Goal: Task Accomplishment & Management: Manage account settings

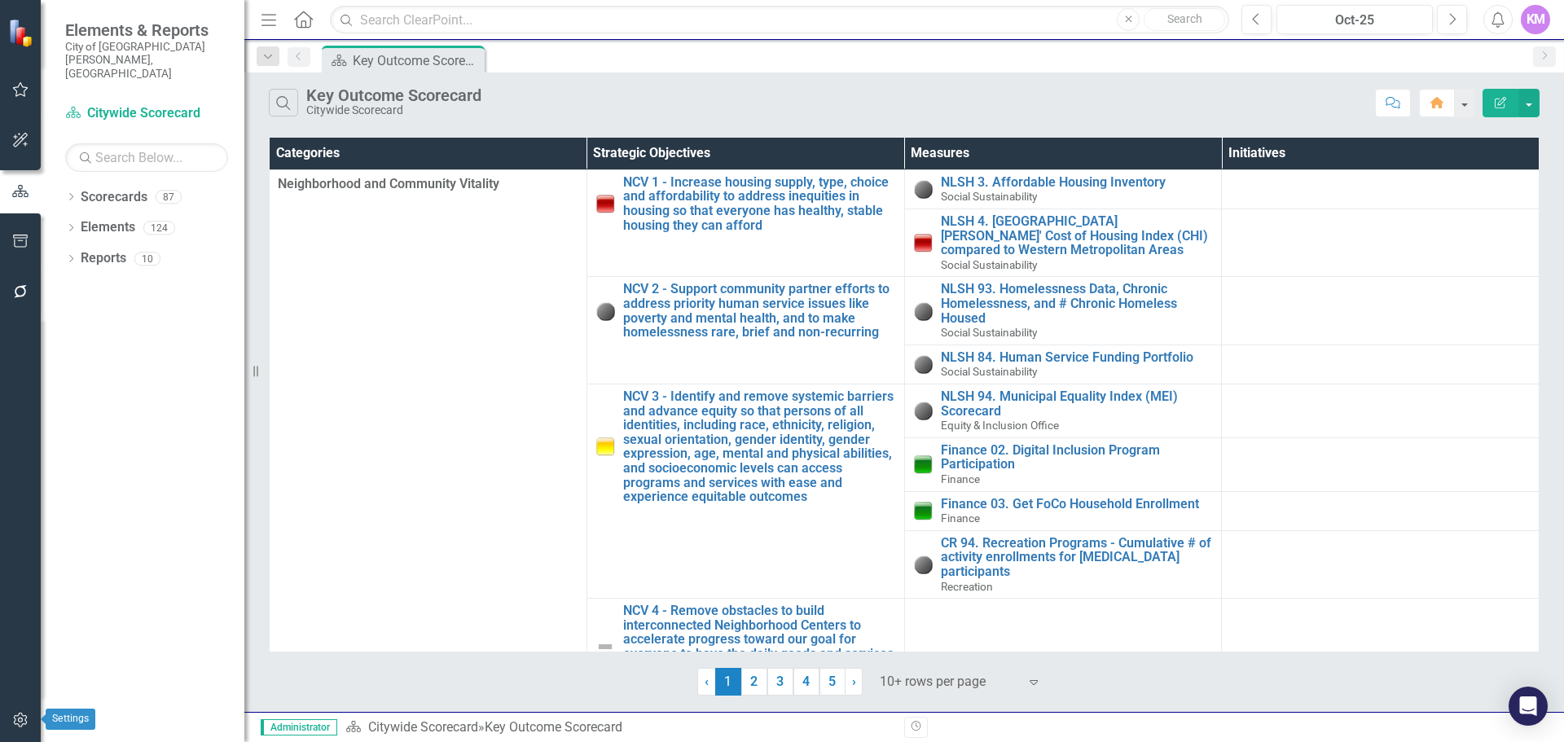
click at [19, 715] on icon "button" at bounding box center [20, 720] width 14 height 15
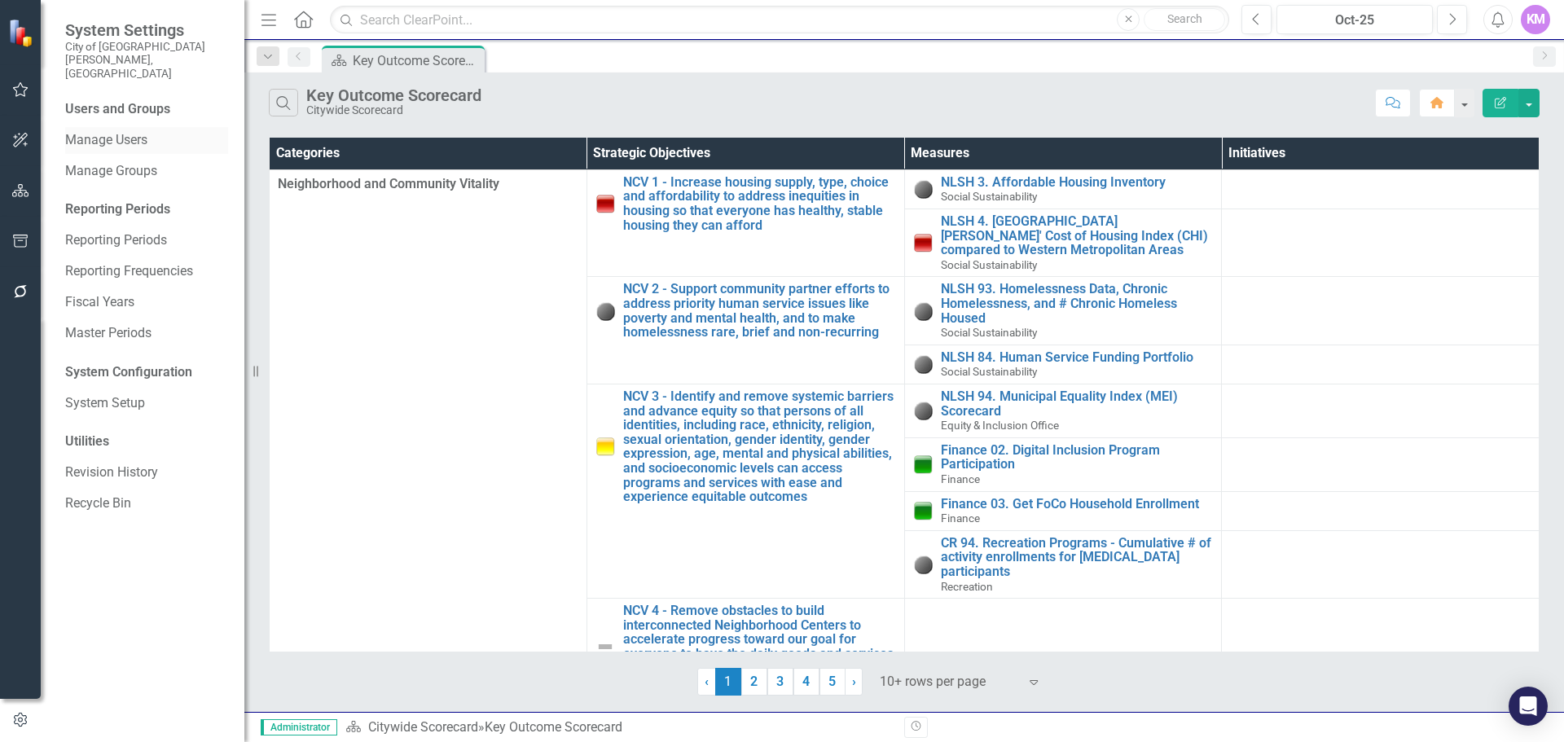
click at [121, 131] on link "Manage Users" at bounding box center [146, 140] width 163 height 19
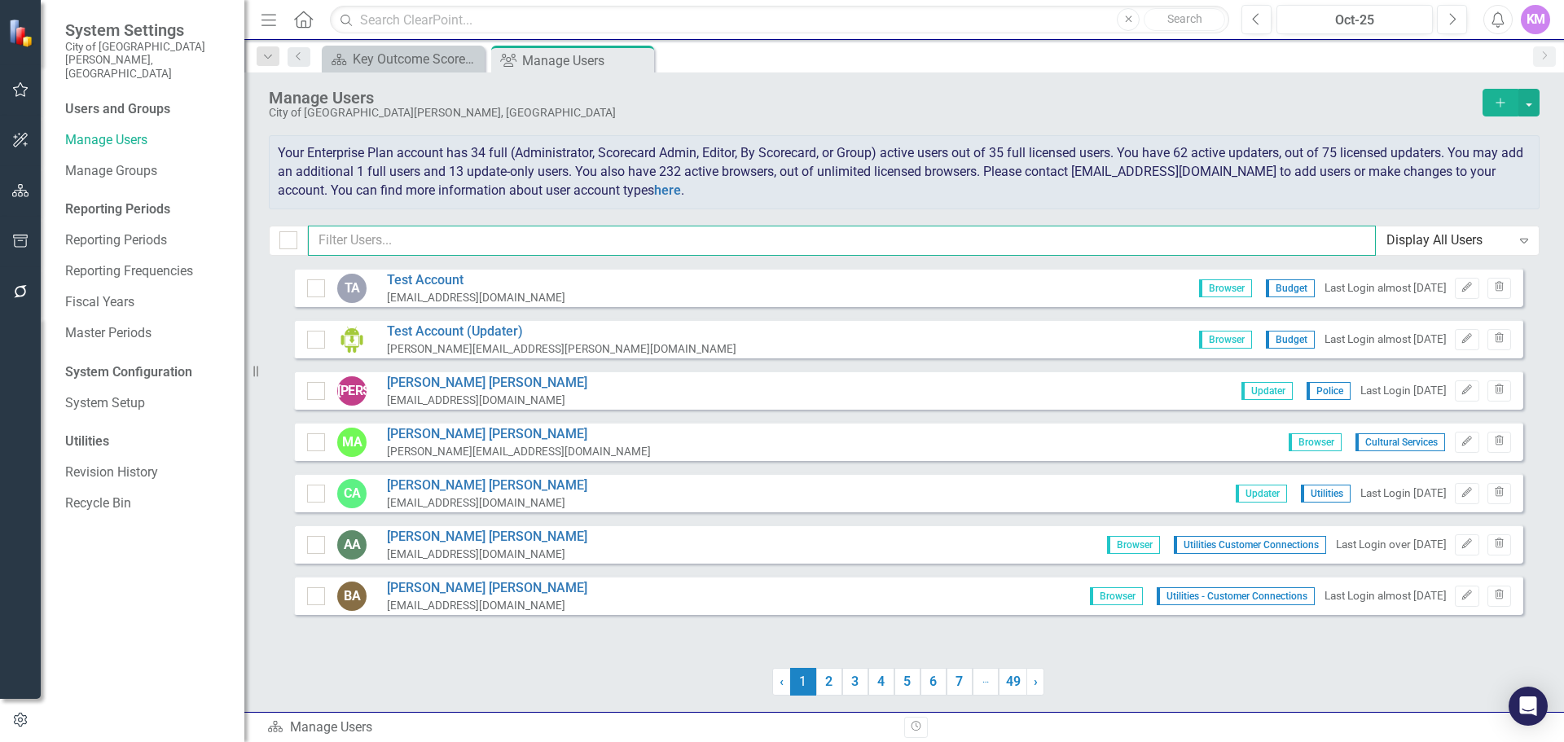
click at [450, 233] on input "text" at bounding box center [842, 241] width 1068 height 30
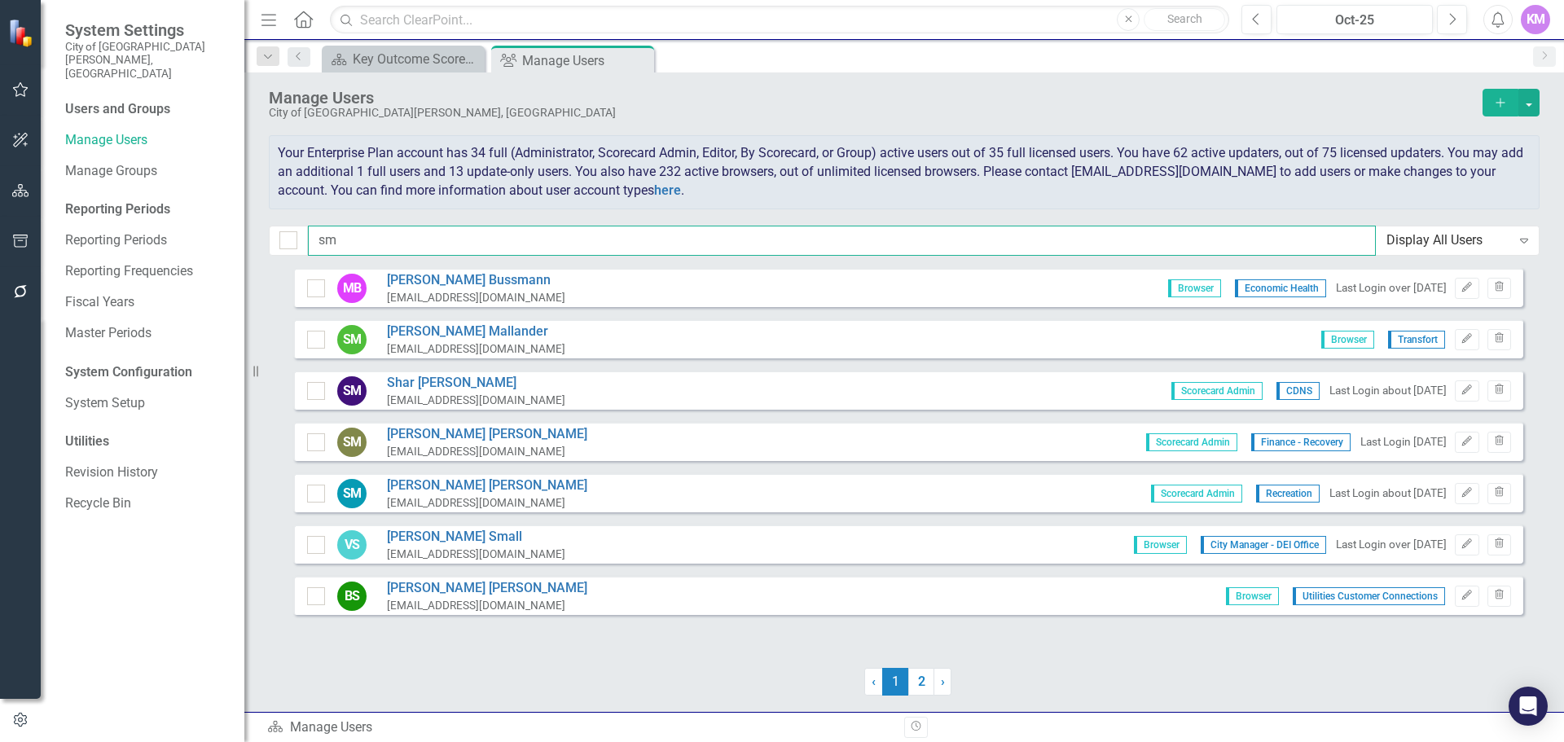
type input "s"
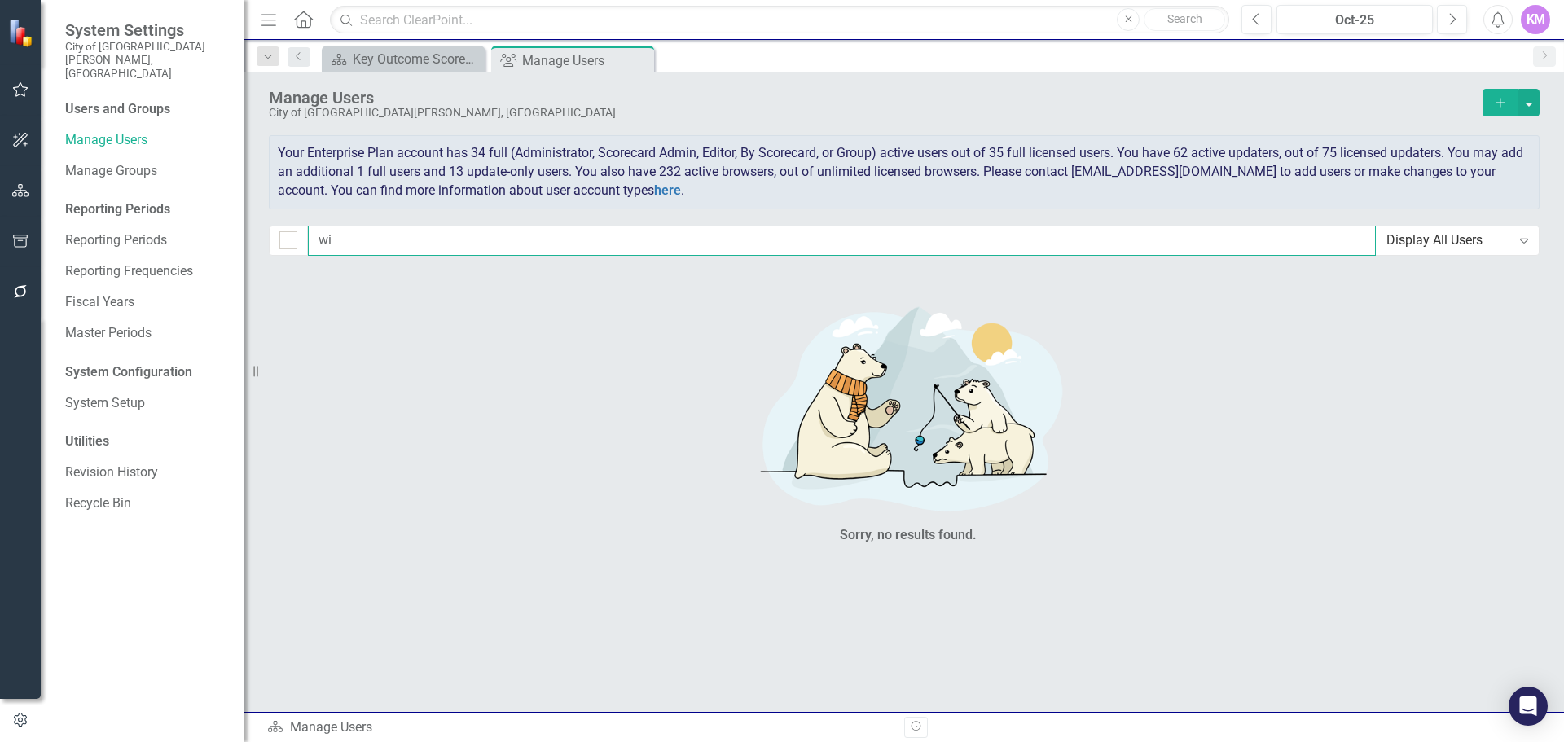
type input "w"
type input "m"
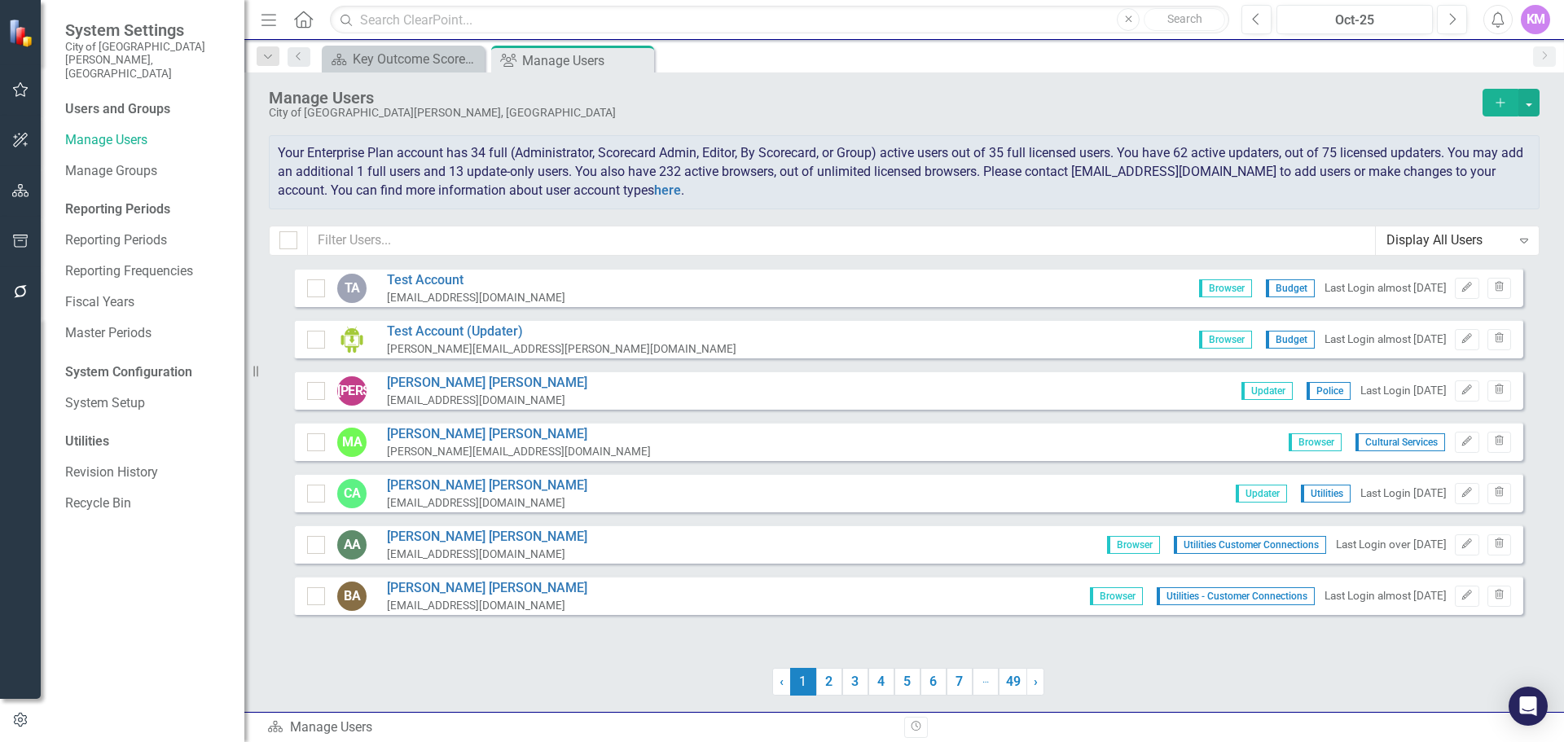
click at [1540, 26] on div "KM" at bounding box center [1534, 19] width 29 height 29
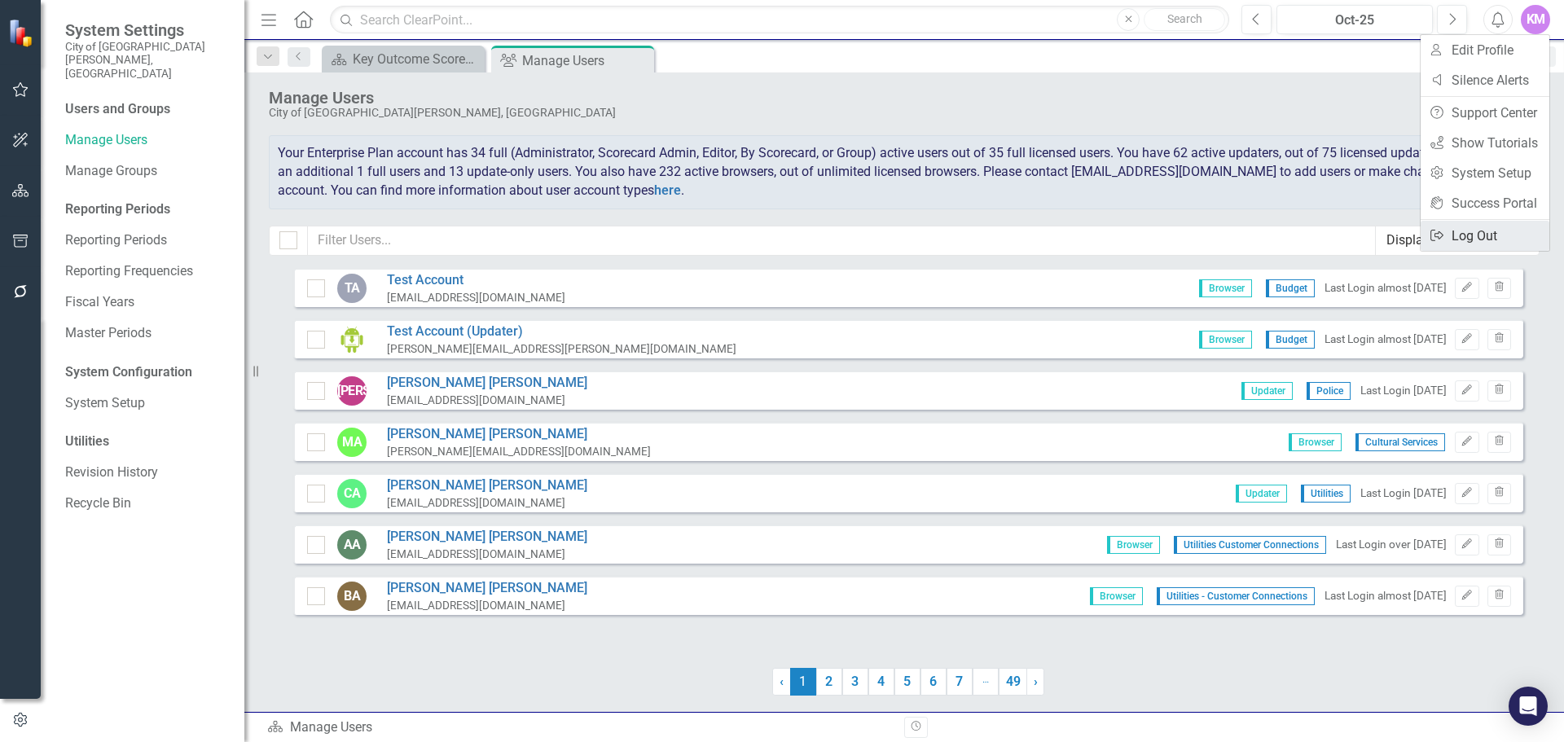
click at [1466, 244] on link "Logout Log Out" at bounding box center [1484, 236] width 129 height 30
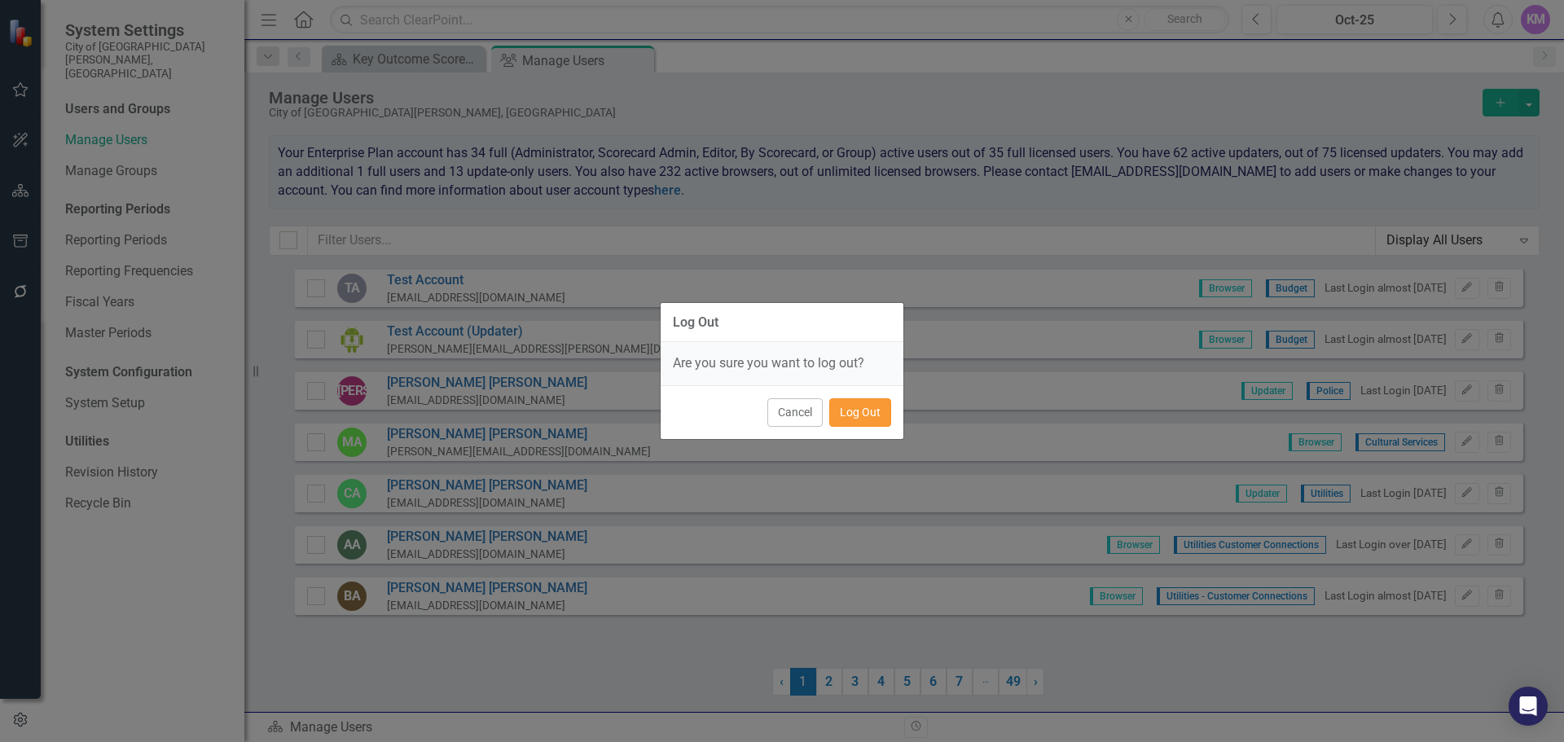
click at [869, 415] on button "Log Out" at bounding box center [860, 412] width 62 height 29
